Goal: Task Accomplishment & Management: Manage account settings

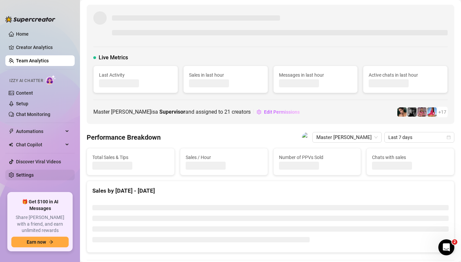
click at [34, 175] on link "Settings" at bounding box center [25, 174] width 18 height 5
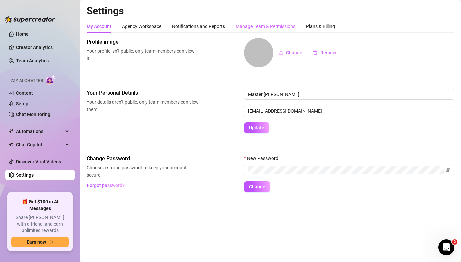
drag, startPoint x: 276, startPoint y: 18, endPoint x: 277, endPoint y: 22, distance: 3.4
click at [276, 19] on div "Settings My Account Agency Workspace Notifications and Reports Manage Team & Pe…" at bounding box center [271, 102] width 368 height 195
click at [277, 25] on div "Manage Team & Permissions" at bounding box center [266, 26] width 60 height 7
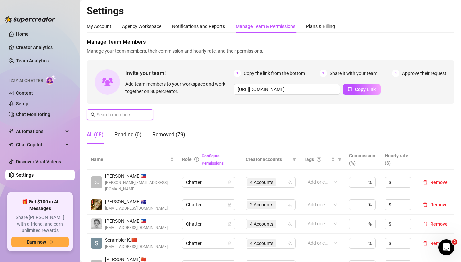
click at [115, 113] on input "text" at bounding box center [120, 114] width 47 height 7
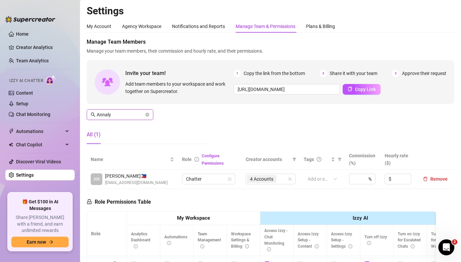
click at [264, 179] on span "4 Accounts" at bounding box center [261, 178] width 23 height 7
type input "Annaly"
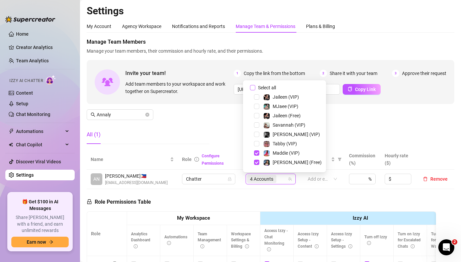
click at [253, 85] on label "Select all" at bounding box center [264, 87] width 29 height 7
click at [253, 85] on input "Select all" at bounding box center [252, 87] width 5 height 5
click at [253, 85] on label "Select all" at bounding box center [264, 87] width 29 height 7
click at [253, 85] on input "Select all" at bounding box center [252, 87] width 5 height 5
checkbox input "false"
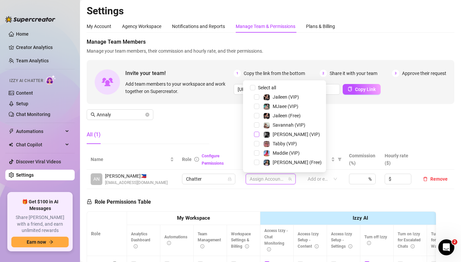
click at [257, 133] on span "Select tree node" at bounding box center [256, 134] width 5 height 5
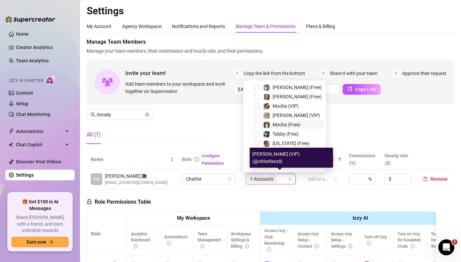
scroll to position [93, 0]
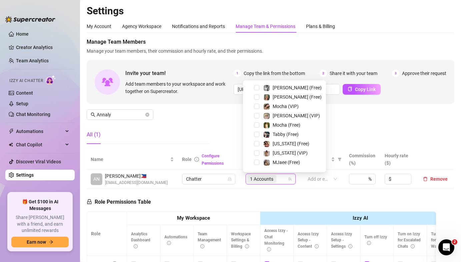
click at [260, 87] on div "Kennedy (Free)" at bounding box center [285, 88] width 80 height 8
click at [256, 88] on span "Select tree node" at bounding box center [256, 87] width 5 height 5
click at [375, 122] on div "Manage Team Members Manage your team members, their commission and hourly rate,…" at bounding box center [271, 93] width 368 height 111
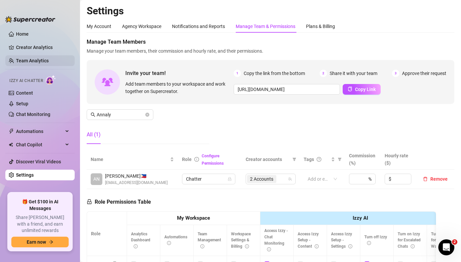
click at [38, 58] on link "Team Analytics" at bounding box center [32, 60] width 33 height 5
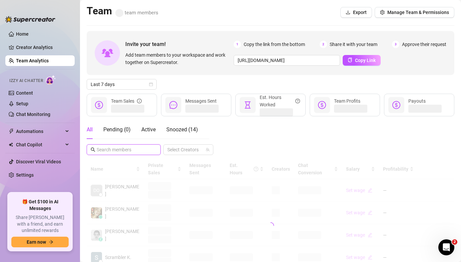
click at [123, 146] on input "text" at bounding box center [124, 149] width 55 height 7
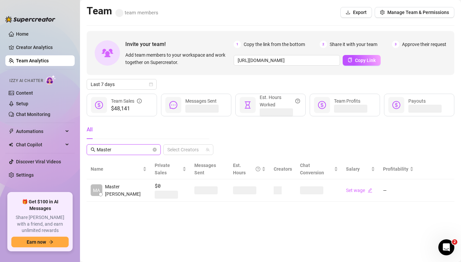
type input "Master"
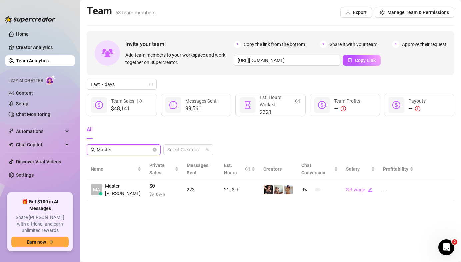
click at [155, 148] on icon "close-circle" at bounding box center [155, 150] width 4 height 4
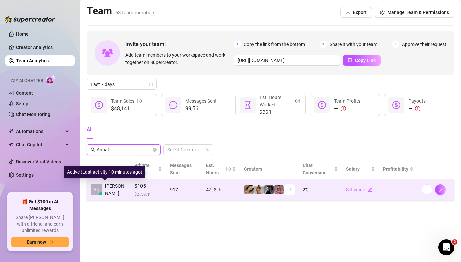
type input "Annal"
click at [99, 193] on div at bounding box center [101, 194] width 4 height 4
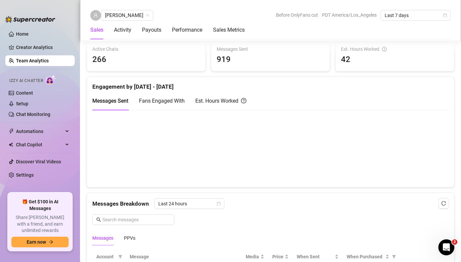
scroll to position [183, 0]
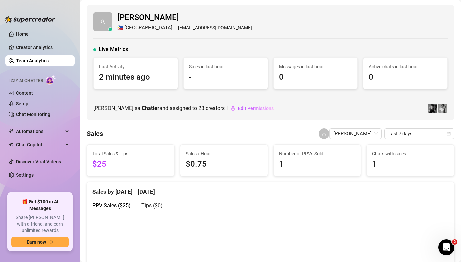
click at [182, 99] on div "[PERSON_NAME] 🇵🇭 [GEOGRAPHIC_DATA] [EMAIL_ADDRESS][DOMAIN_NAME] Live Metrics La…" at bounding box center [271, 63] width 368 height 116
click at [49, 63] on link "Team Analytics" at bounding box center [32, 60] width 33 height 5
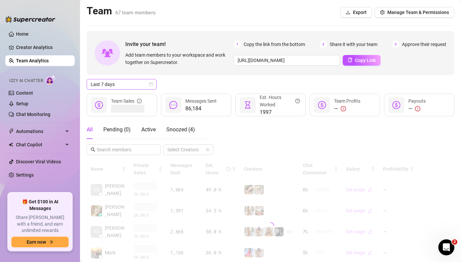
click at [118, 85] on span "Last 7 days" at bounding box center [122, 84] width 62 height 10
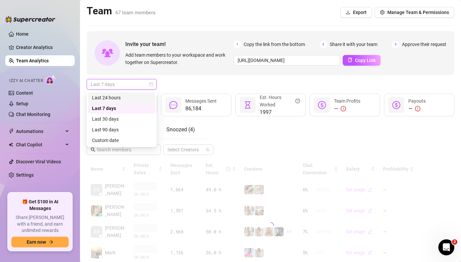
click at [120, 96] on div "Last 24 hours" at bounding box center [121, 97] width 59 height 7
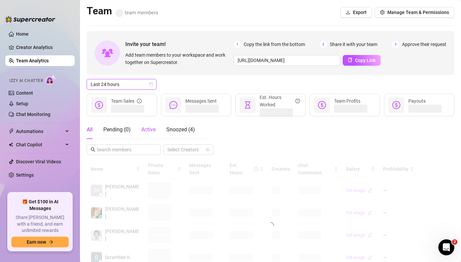
click at [152, 129] on span "Active" at bounding box center [148, 129] width 14 height 6
